Goal: Check status

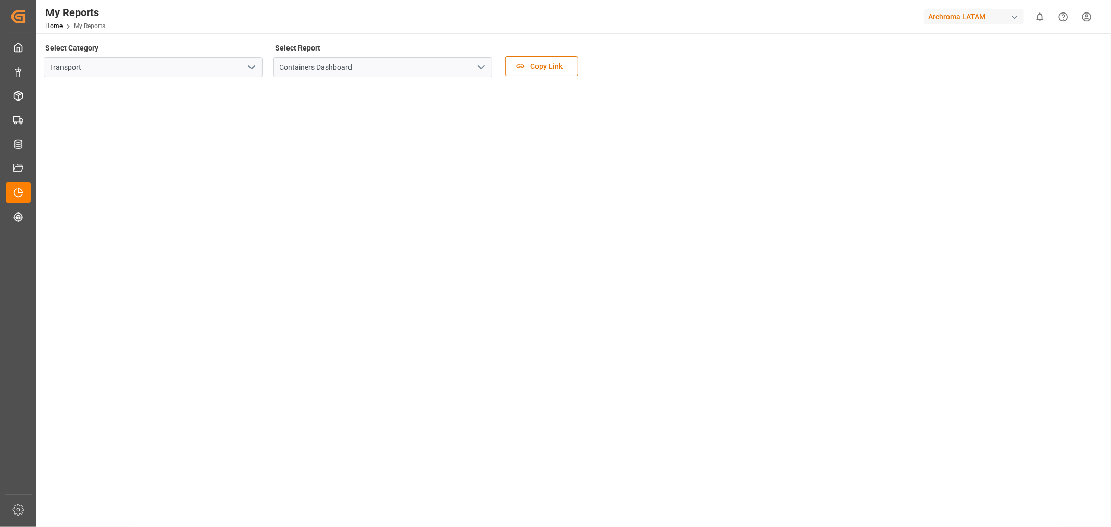
scroll to position [58, 0]
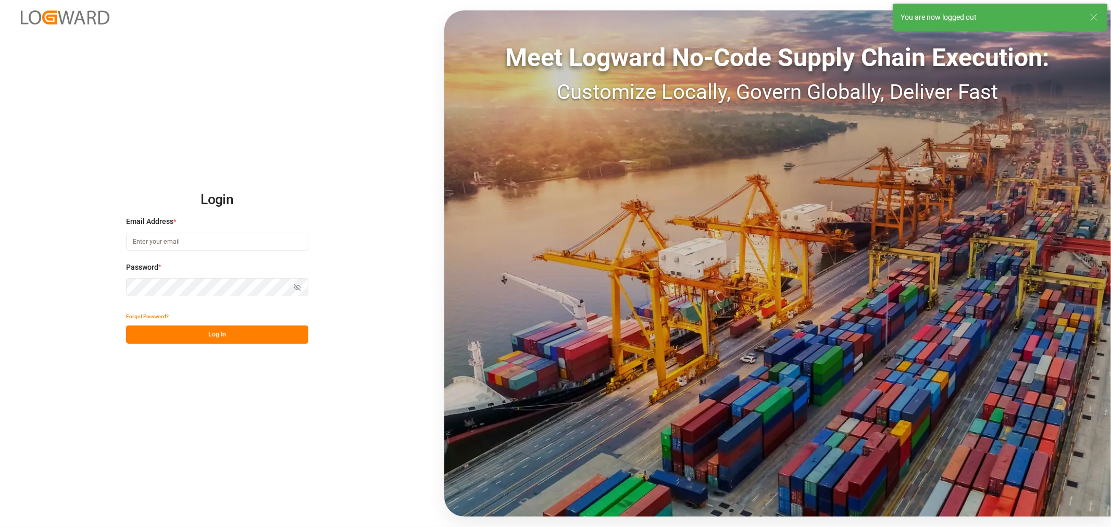
type input "[PERSON_NAME][DOMAIN_NAME][EMAIL_ADDRESS][DOMAIN_NAME]"
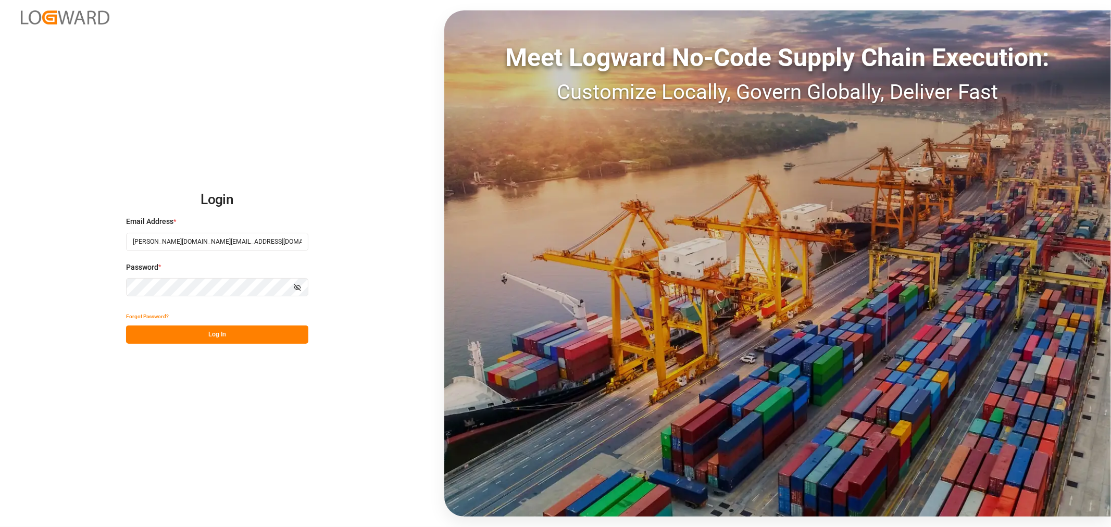
click at [228, 331] on button "Log In" at bounding box center [217, 335] width 182 height 18
